Goal: Information Seeking & Learning: Learn about a topic

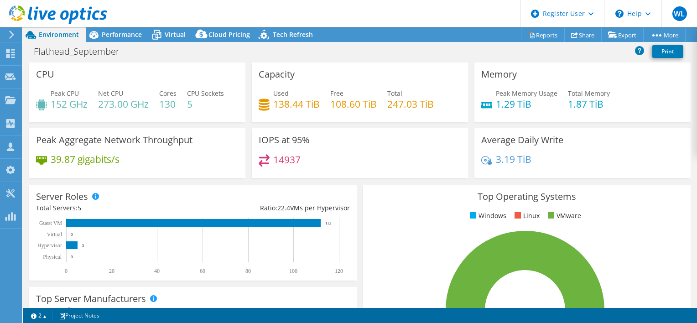
select select "USD"
click at [131, 40] on div "Performance" at bounding box center [117, 34] width 63 height 15
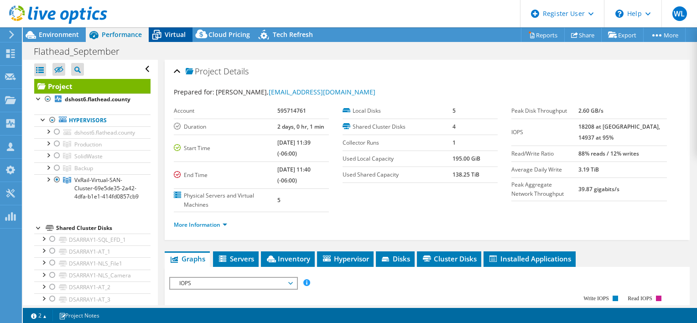
click at [166, 40] on div "Virtual" at bounding box center [171, 34] width 44 height 15
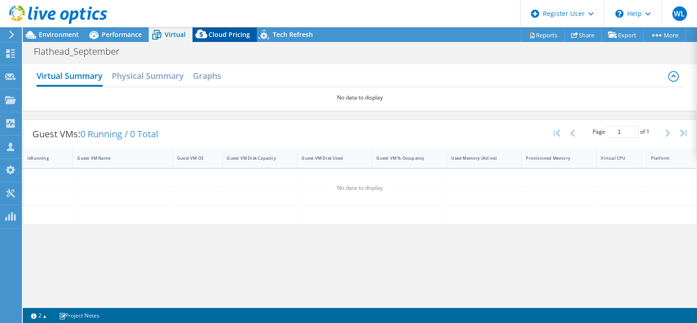
click at [217, 35] on span "Cloud Pricing" at bounding box center [228, 34] width 41 height 9
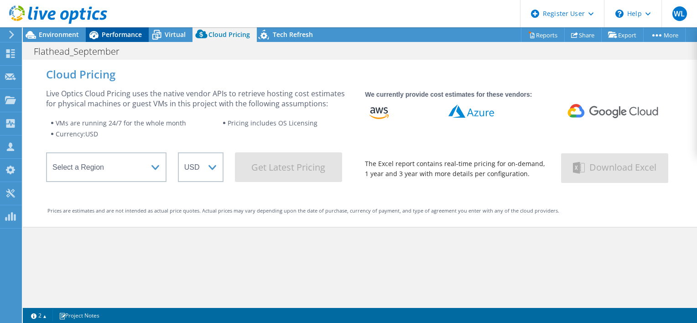
click at [142, 32] on div "Performance" at bounding box center [117, 34] width 63 height 15
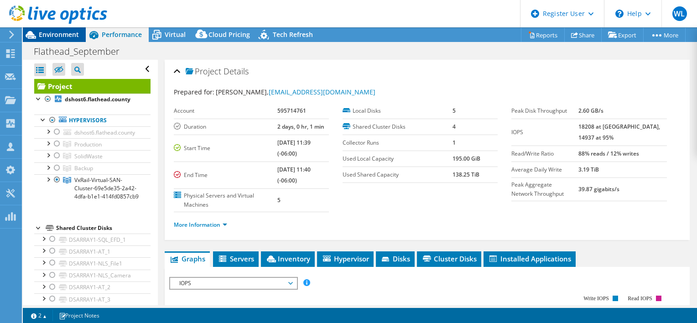
click at [74, 35] on span "Environment" at bounding box center [59, 34] width 40 height 9
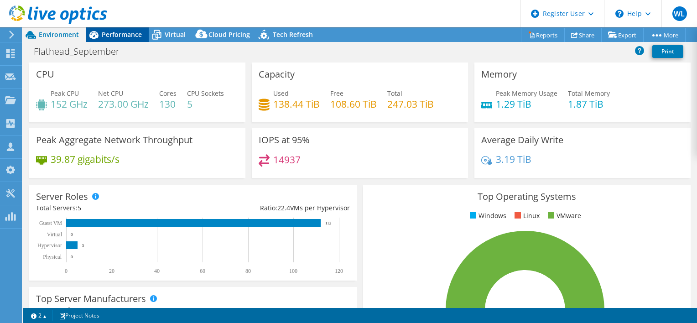
click at [125, 39] on div "Performance" at bounding box center [117, 34] width 63 height 15
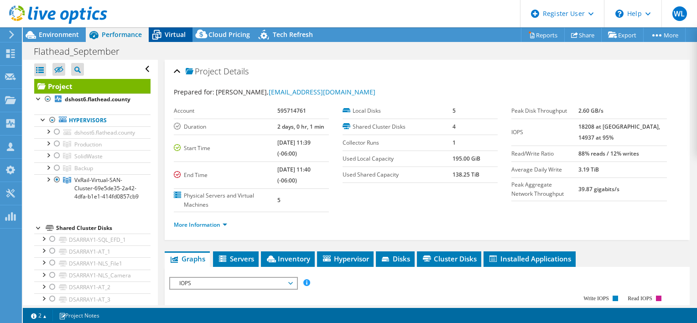
click at [157, 39] on icon at bounding box center [156, 35] width 9 height 7
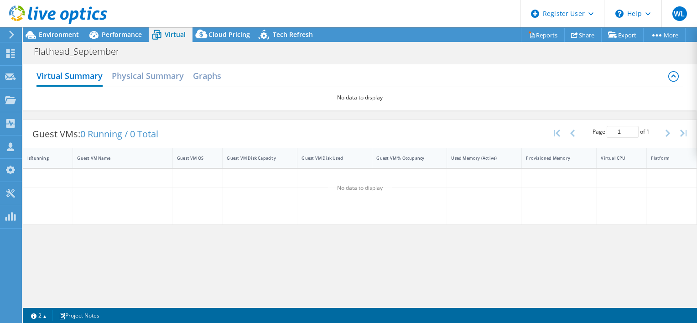
click at [163, 48] on div "Flathead_September Print" at bounding box center [360, 51] width 674 height 17
click at [129, 41] on div "Performance" at bounding box center [117, 34] width 63 height 15
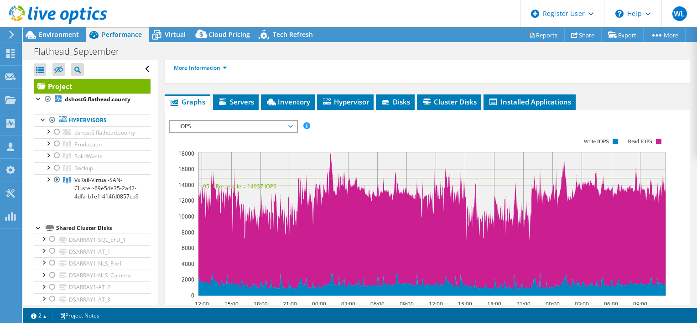
scroll to position [319, 0]
